Goal: Task Accomplishment & Management: Use online tool/utility

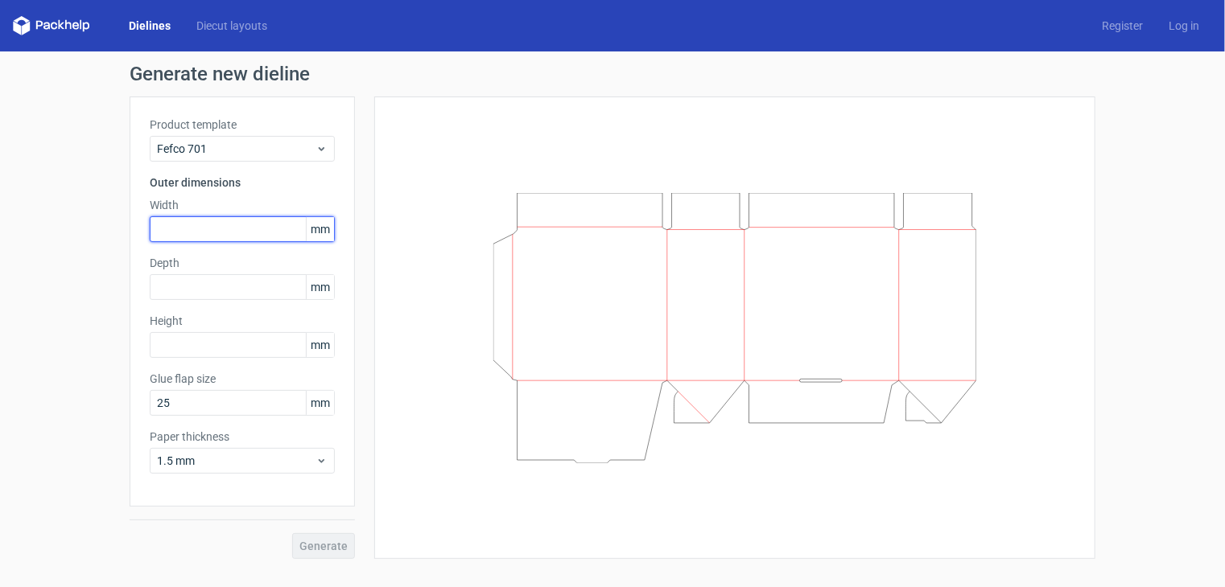
click at [255, 220] on input "text" at bounding box center [242, 229] width 185 height 26
type input "42"
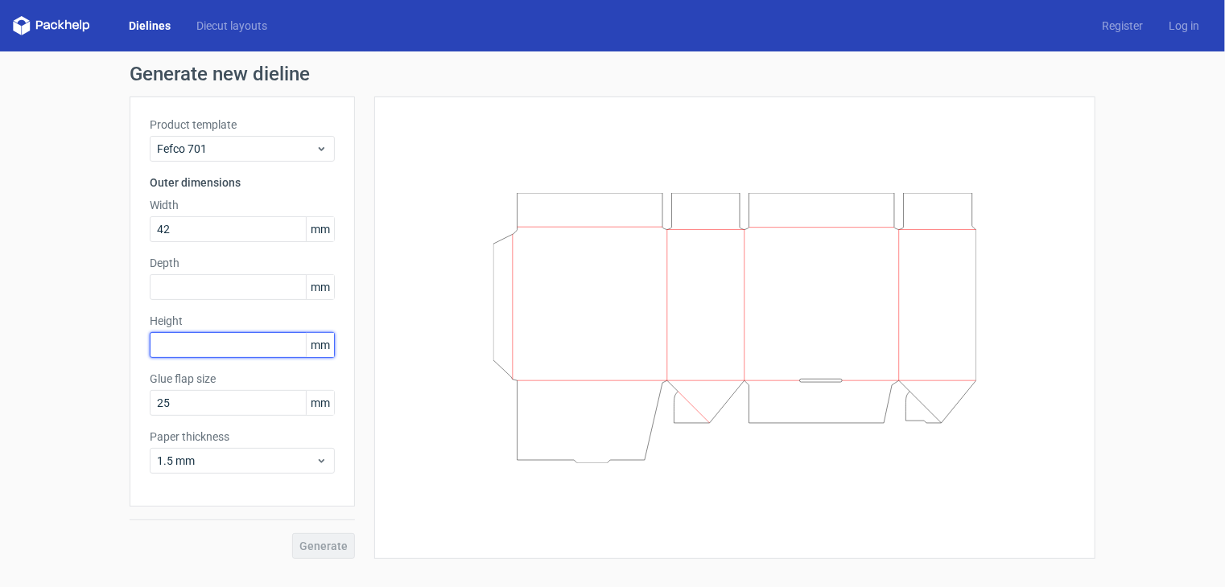
click at [209, 352] on input "text" at bounding box center [242, 345] width 185 height 26
type input "82"
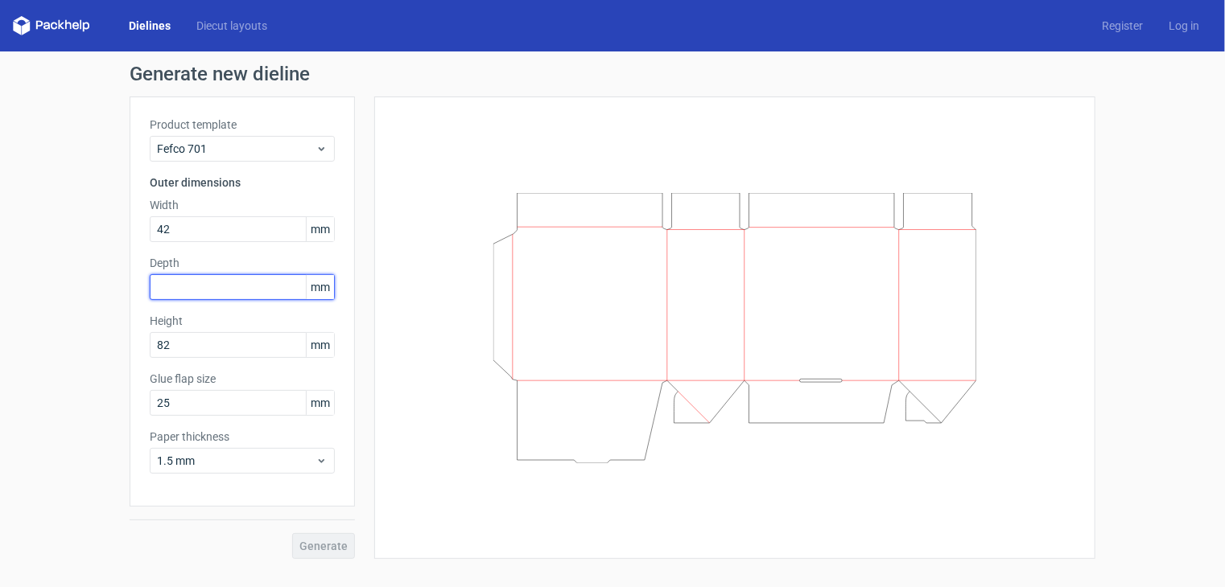
click at [194, 281] on input "text" at bounding box center [242, 287] width 185 height 26
type input "45"
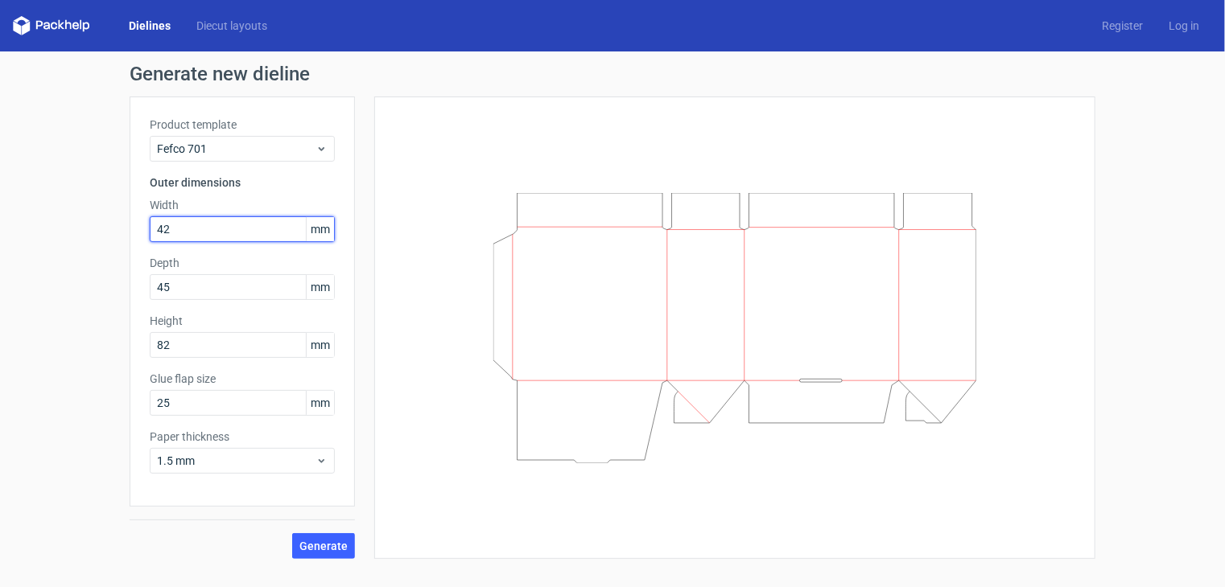
click at [199, 225] on input "42" at bounding box center [242, 229] width 185 height 26
type input "45"
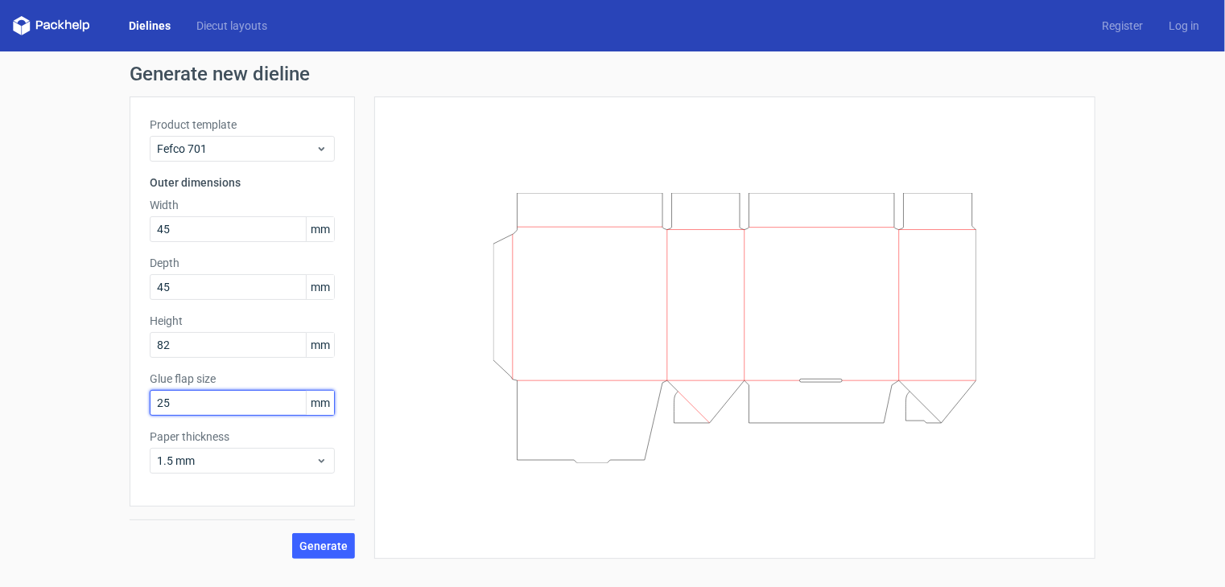
drag, startPoint x: 205, startPoint y: 406, endPoint x: 141, endPoint y: 413, distance: 64.7
click at [141, 413] on div "Product template Fefco 701 Outer dimensions Width 45 mm Depth 45 mm Height 82 m…" at bounding box center [242, 302] width 225 height 410
type input "13"
click at [311, 550] on span "Generate" at bounding box center [323, 546] width 48 height 11
click at [225, 30] on link "Diecut layouts" at bounding box center [231, 26] width 97 height 16
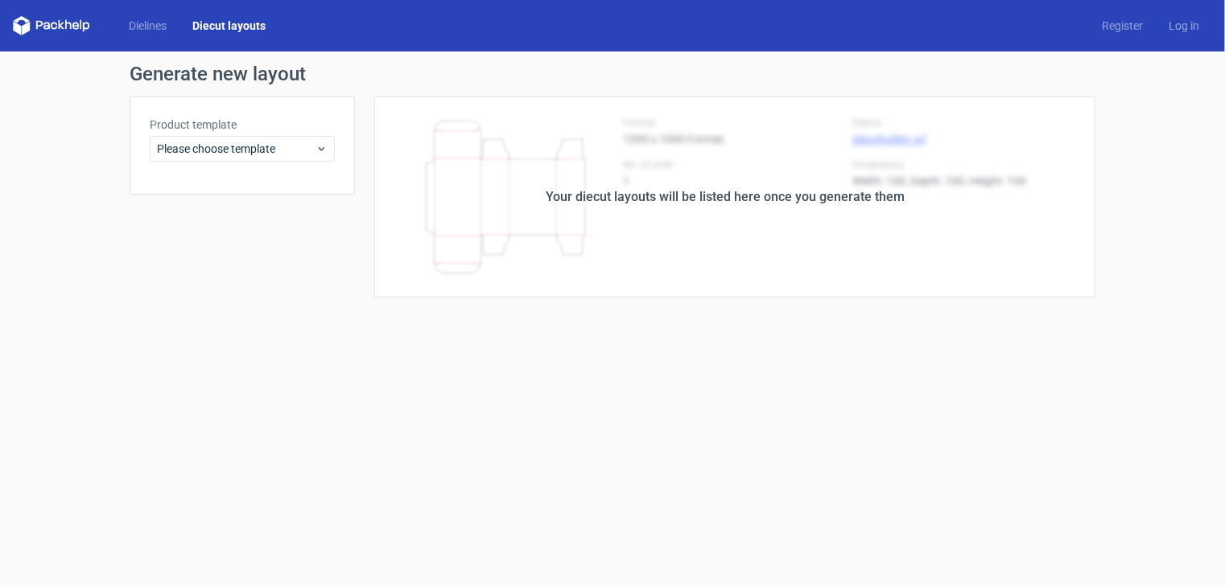
click at [82, 23] on icon at bounding box center [51, 25] width 77 height 19
click at [159, 27] on link "Dielines" at bounding box center [148, 26] width 64 height 16
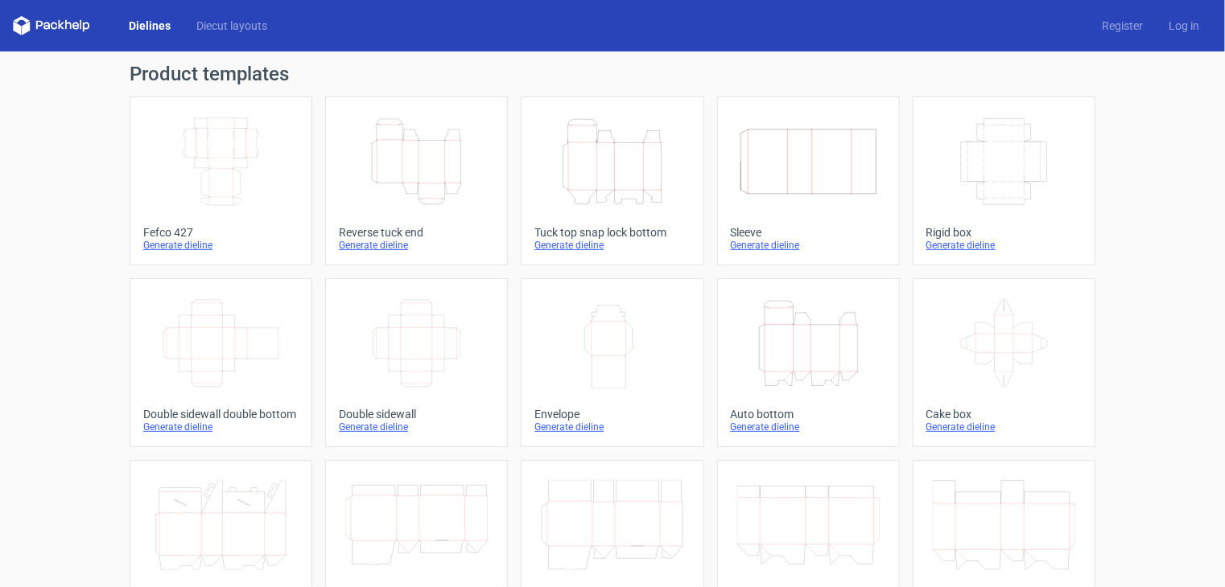
click at [792, 361] on icon "Height Depth Width" at bounding box center [808, 344] width 142 height 90
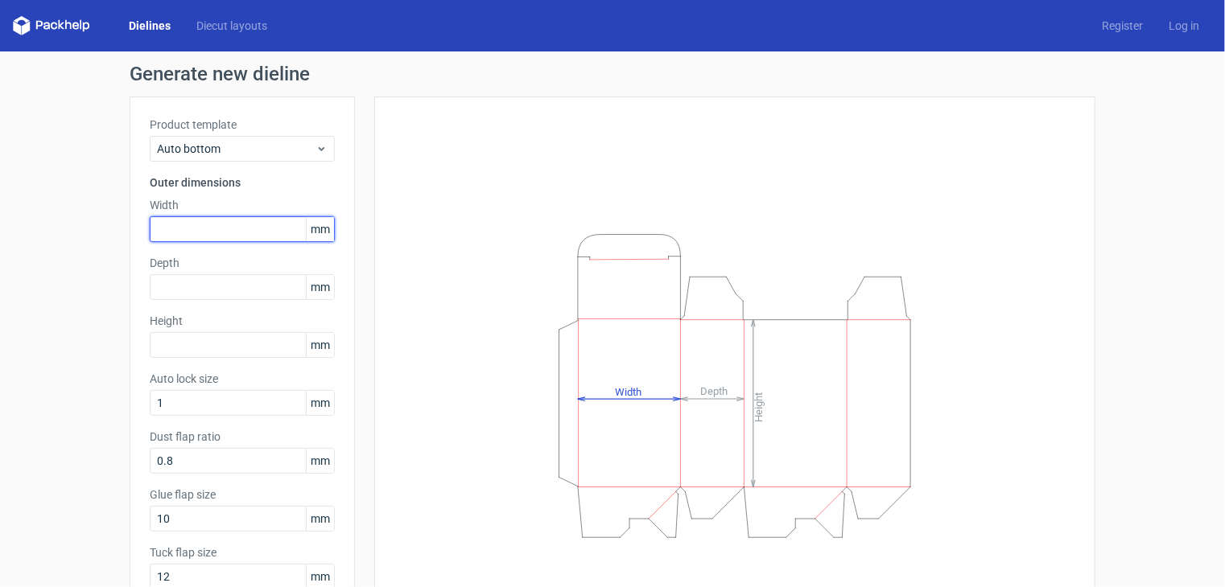
click at [225, 226] on input "text" at bounding box center [242, 229] width 185 height 26
type input "82"
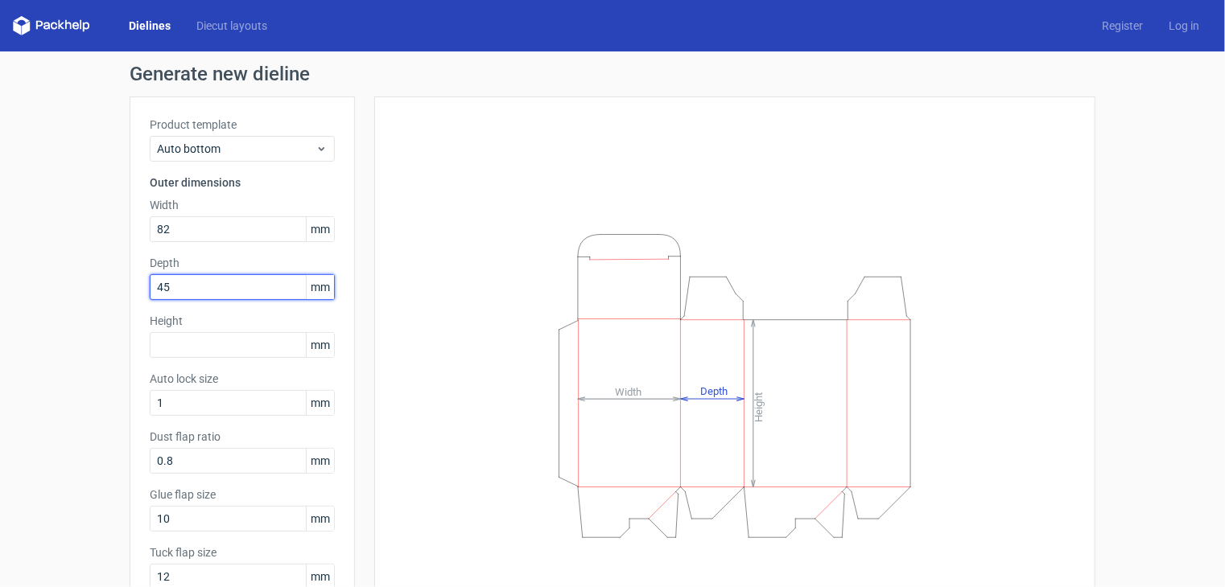
type input "45"
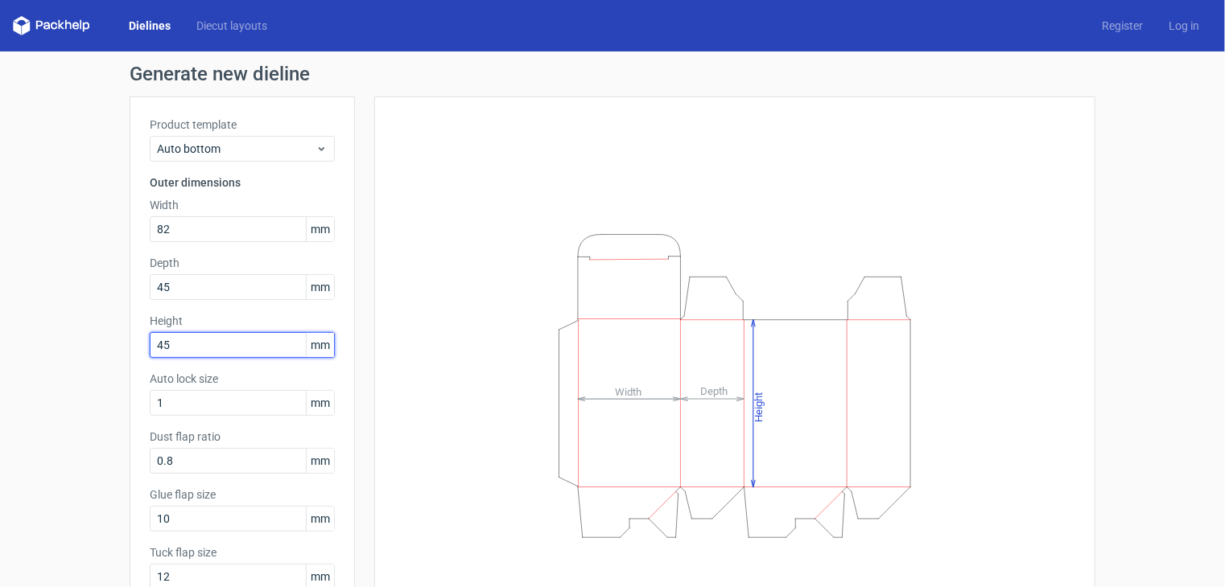
type input "45"
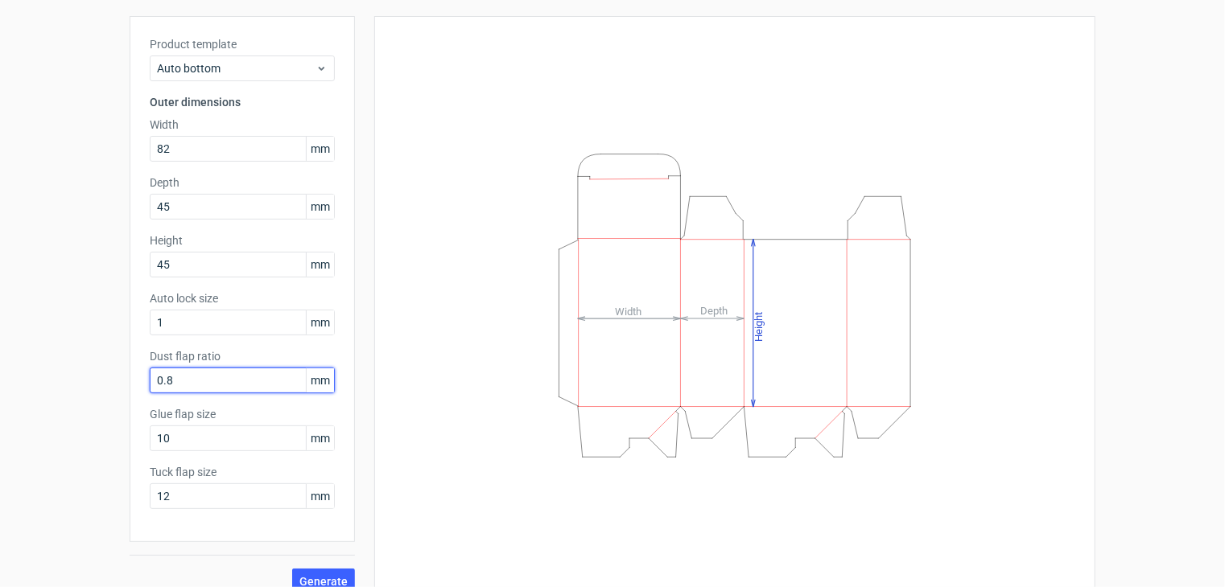
click at [220, 383] on input "0.8" at bounding box center [242, 381] width 185 height 26
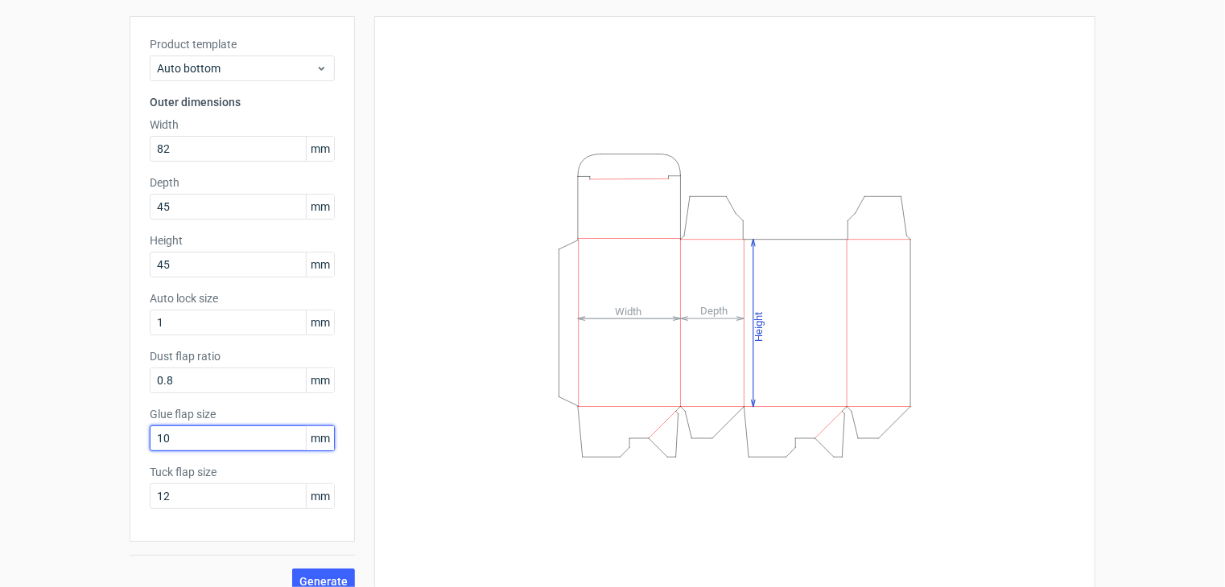
drag, startPoint x: 208, startPoint y: 439, endPoint x: 145, endPoint y: 442, distance: 62.8
click at [150, 442] on input "10" at bounding box center [242, 439] width 185 height 26
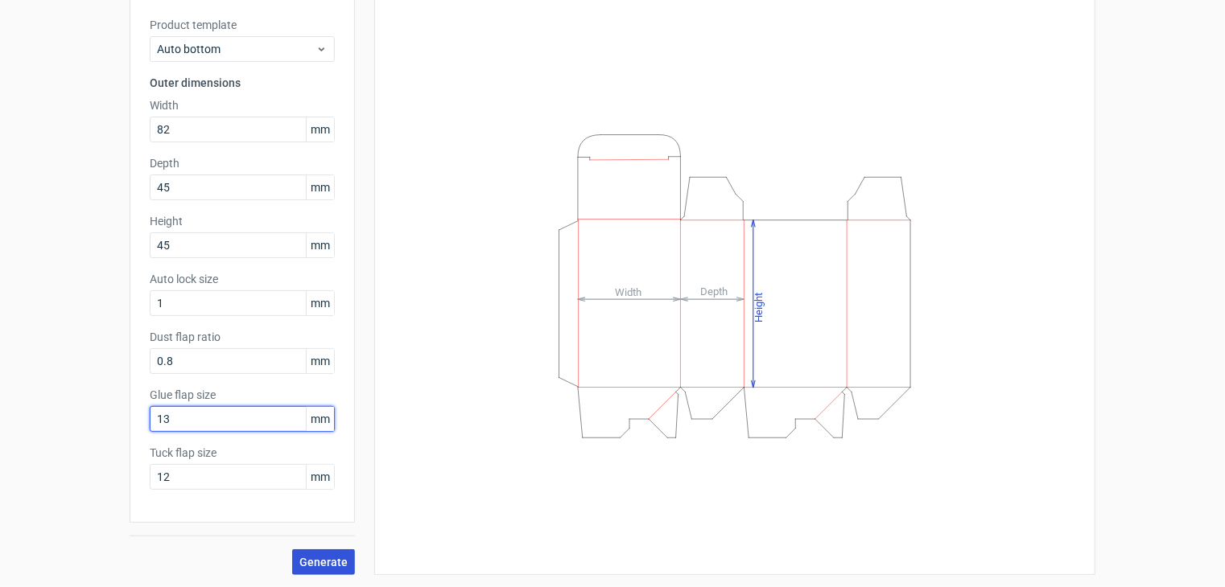
type input "13"
click at [315, 558] on span "Generate" at bounding box center [323, 562] width 48 height 11
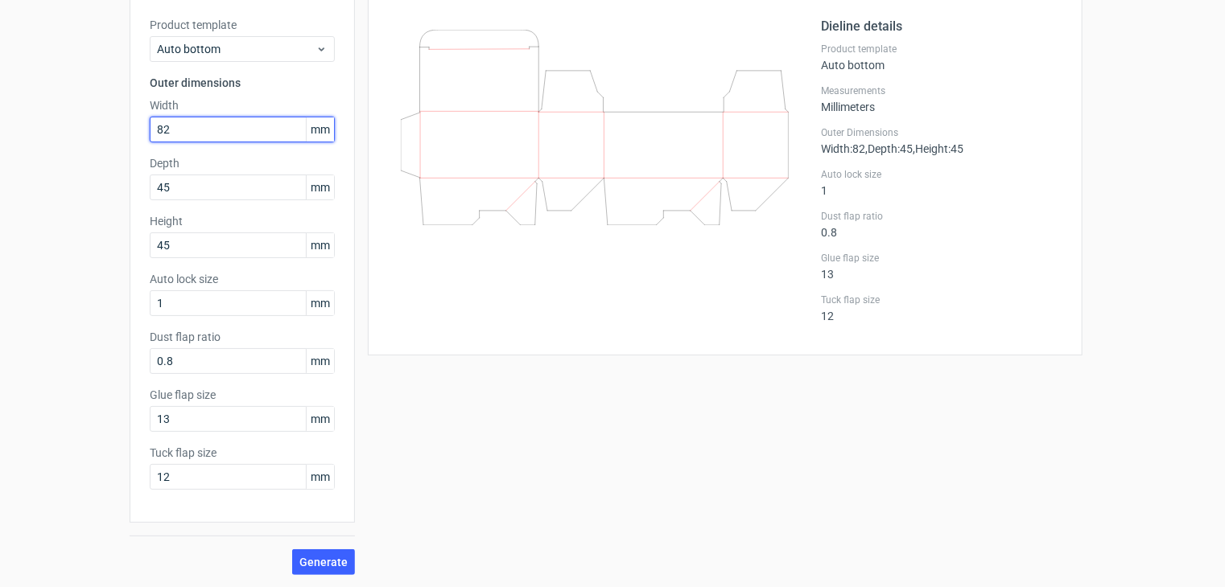
drag, startPoint x: 162, startPoint y: 130, endPoint x: 146, endPoint y: 130, distance: 16.1
click at [150, 130] on input "82" at bounding box center [242, 130] width 185 height 26
type input "45"
type input "82"
click at [292, 550] on button "Generate" at bounding box center [323, 563] width 63 height 26
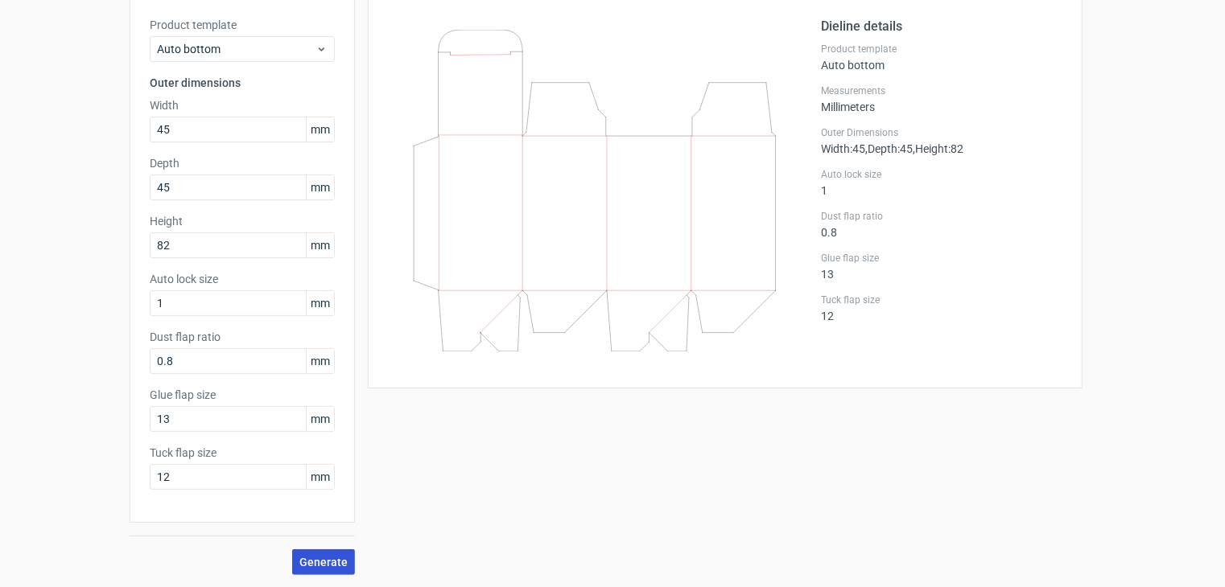
click at [321, 569] on button "Generate" at bounding box center [323, 563] width 63 height 26
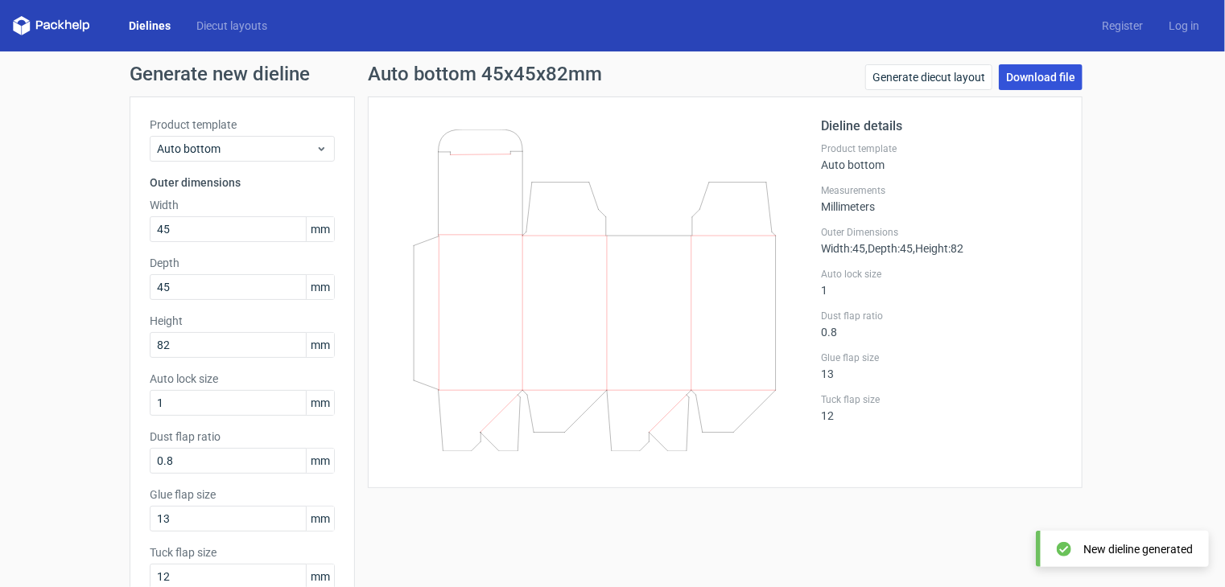
click at [1039, 81] on link "Download file" at bounding box center [1041, 77] width 84 height 26
click at [1040, 74] on link "Download file" at bounding box center [1041, 77] width 84 height 26
click at [1032, 80] on link "Download file" at bounding box center [1041, 77] width 84 height 26
click at [1045, 75] on link "Download file" at bounding box center [1041, 77] width 84 height 26
click at [1052, 84] on link "Download file" at bounding box center [1041, 77] width 84 height 26
